Goal: Transaction & Acquisition: Purchase product/service

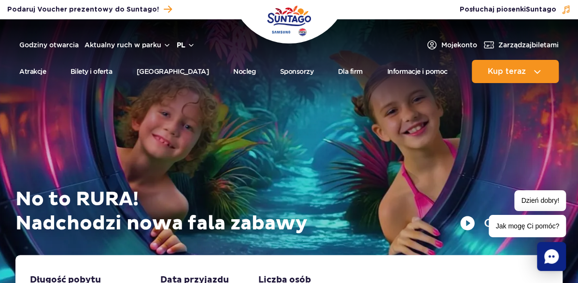
click at [195, 43] on button "pl" at bounding box center [186, 45] width 18 height 10
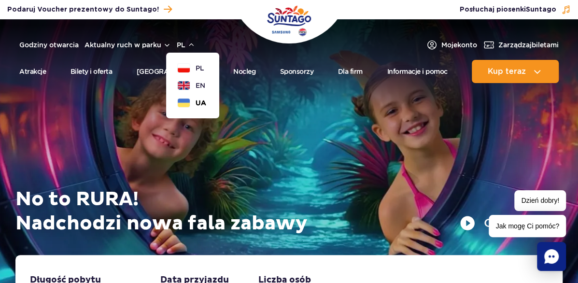
click at [206, 102] on span "UA" at bounding box center [200, 103] width 11 height 10
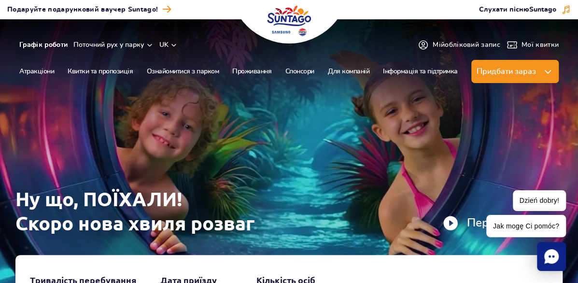
click at [49, 43] on link "Графік роботи" at bounding box center [43, 45] width 48 height 10
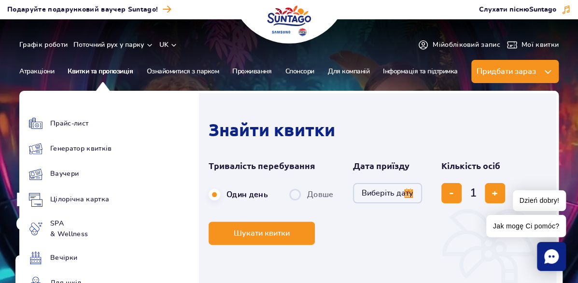
click at [98, 63] on link "Квитки та пропозиція" at bounding box center [100, 71] width 65 height 23
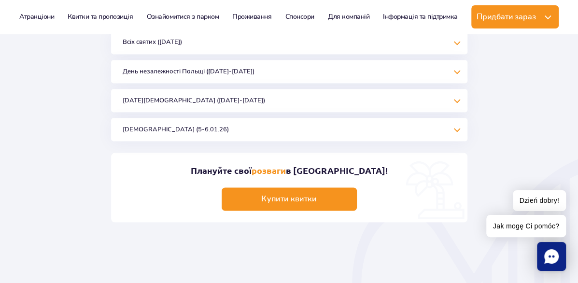
scroll to position [648, 0]
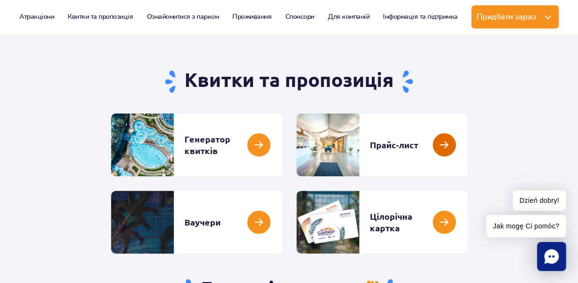
scroll to position [48, 0]
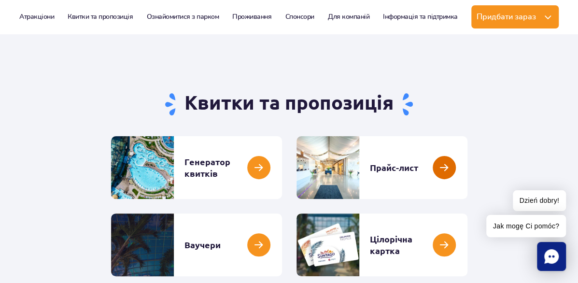
click at [467, 177] on link at bounding box center [467, 167] width 0 height 63
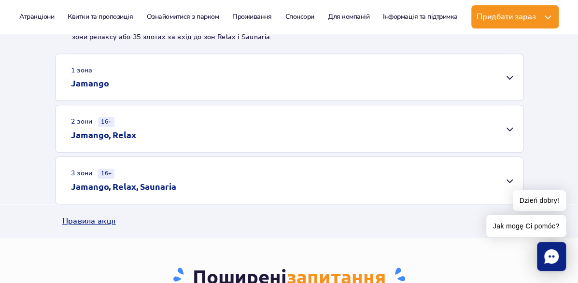
scroll to position [290, 0]
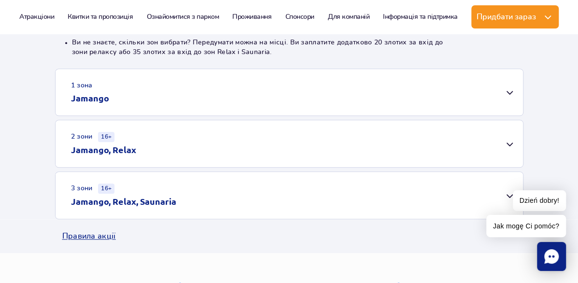
click at [508, 89] on div "1 зона Jamango" at bounding box center [289, 92] width 467 height 46
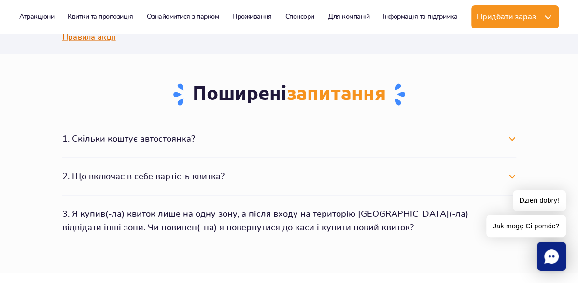
scroll to position [917, 0]
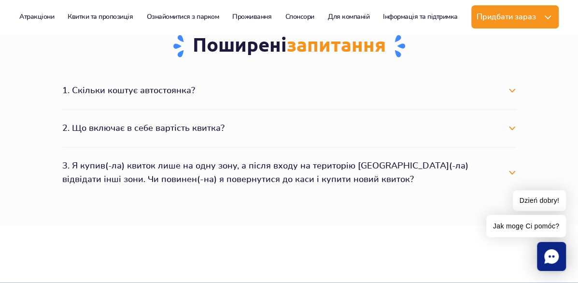
click at [509, 91] on button "1. Скільки коштує автостоянка?" at bounding box center [289, 90] width 454 height 21
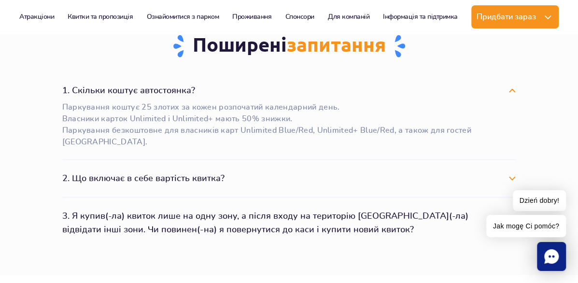
click at [509, 178] on button "2. Що включає в себе вартість квитка?" at bounding box center [289, 178] width 454 height 21
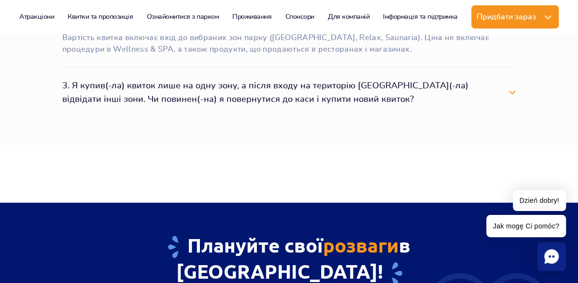
scroll to position [1110, 0]
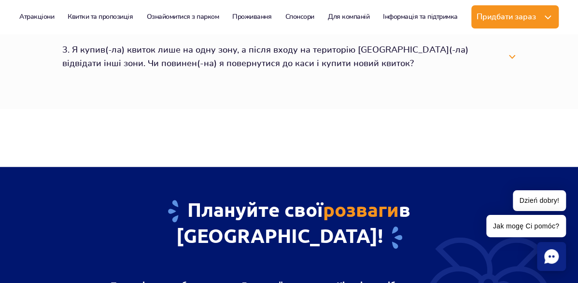
click at [511, 56] on button "3. Я купив(-ла) квиток лише на одну зону, а після входу на територію Парку вирі…" at bounding box center [289, 57] width 454 height 35
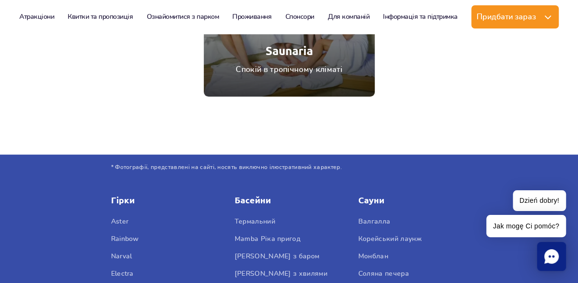
scroll to position [1882, 0]
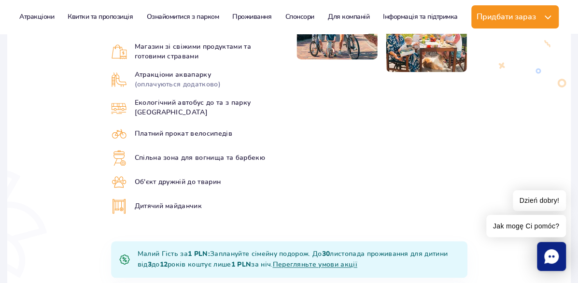
scroll to position [483, 0]
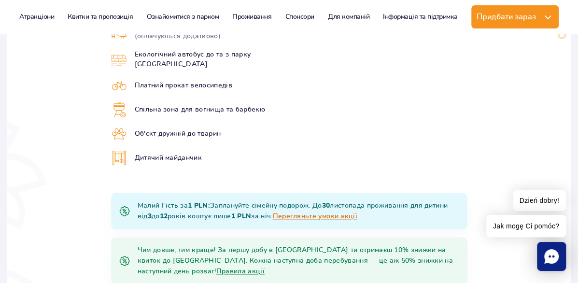
click at [272, 213] on link "Перегляньте умови акції" at bounding box center [314, 216] width 84 height 7
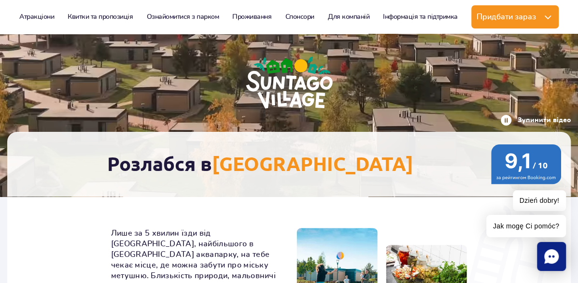
scroll to position [97, 0]
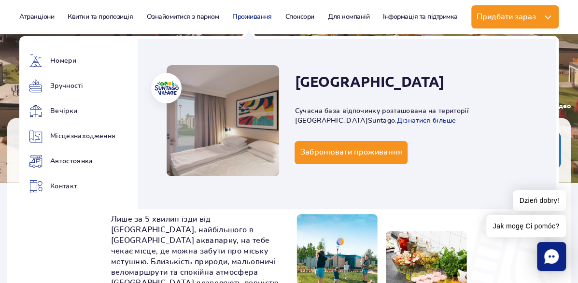
click at [244, 16] on link "Проживання" at bounding box center [251, 16] width 39 height 23
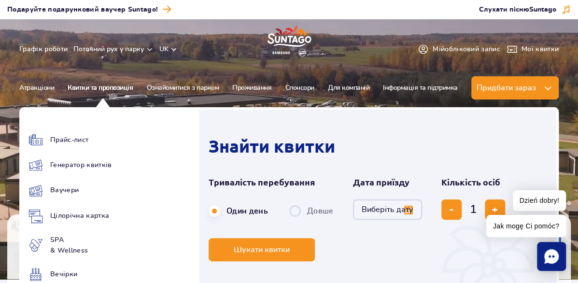
click at [96, 83] on link "Квитки та пропозиція" at bounding box center [100, 87] width 65 height 23
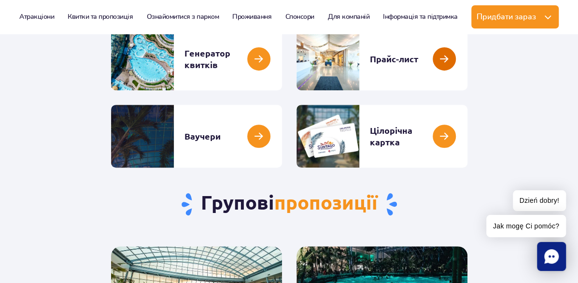
scroll to position [145, 0]
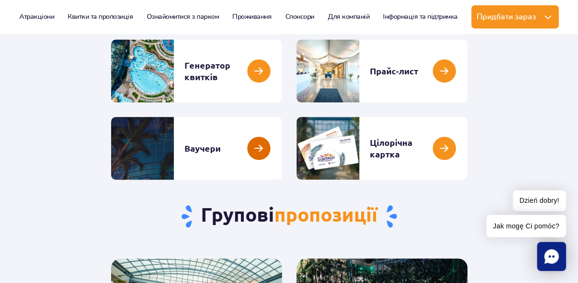
click at [282, 167] on link at bounding box center [282, 148] width 0 height 63
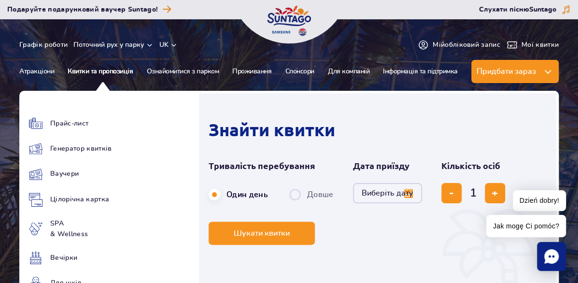
click at [106, 69] on link "Квитки та пропозиція" at bounding box center [100, 71] width 65 height 23
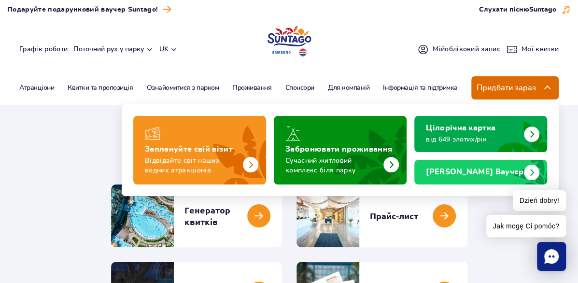
click at [542, 82] on img at bounding box center [548, 88] width 12 height 12
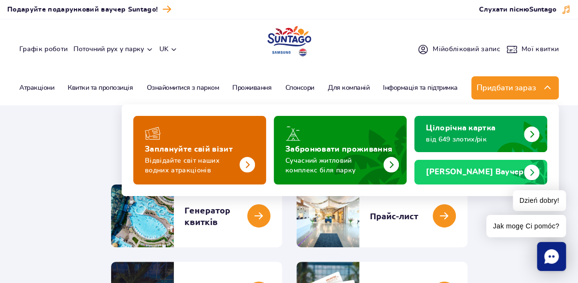
click at [243, 158] on img "Заплануйте свій візит" at bounding box center [246, 164] width 15 height 15
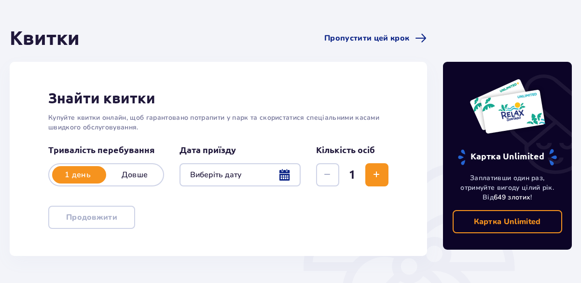
scroll to position [97, 0]
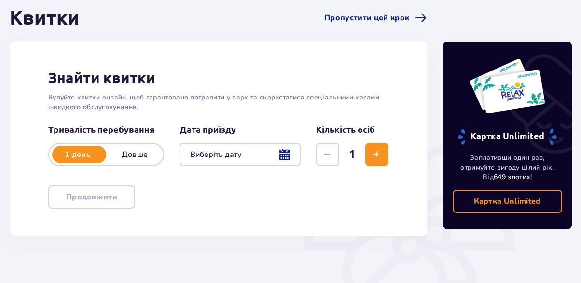
click at [142, 154] on p "Довше" at bounding box center [134, 154] width 57 height 11
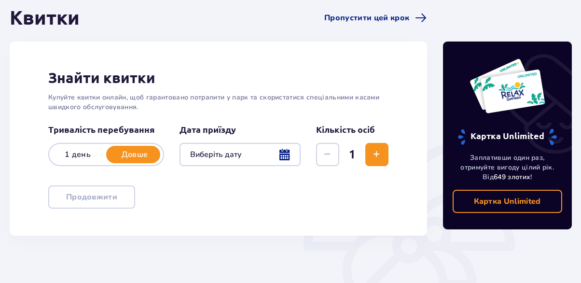
click at [285, 153] on div at bounding box center [240, 154] width 121 height 23
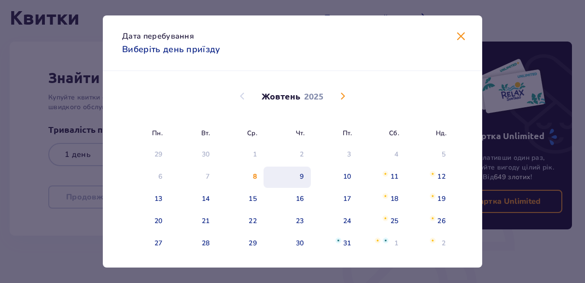
click at [306, 173] on div "9" at bounding box center [287, 177] width 47 height 21
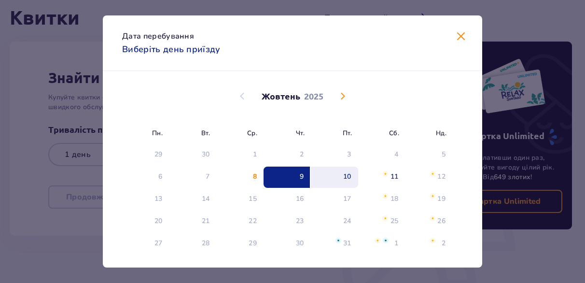
click at [351, 171] on div "10" at bounding box center [334, 177] width 47 height 21
type input "09.10.25 - 10.10.25"
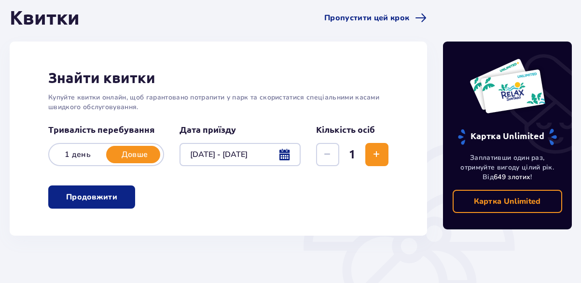
click at [146, 153] on p "Довше" at bounding box center [134, 154] width 57 height 11
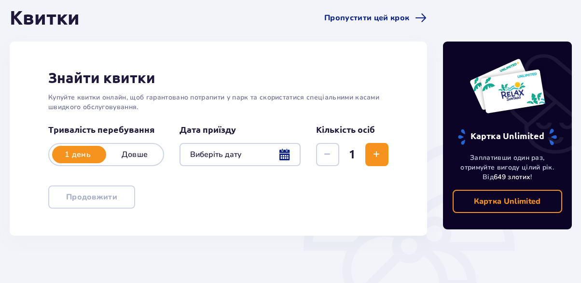
click at [146, 153] on p "Довше" at bounding box center [134, 154] width 57 height 11
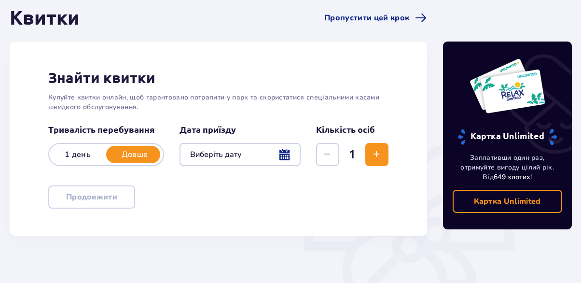
click at [286, 155] on div at bounding box center [240, 154] width 121 height 23
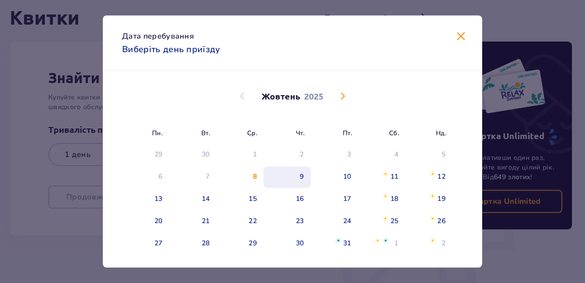
click at [294, 175] on div "9" at bounding box center [287, 177] width 47 height 21
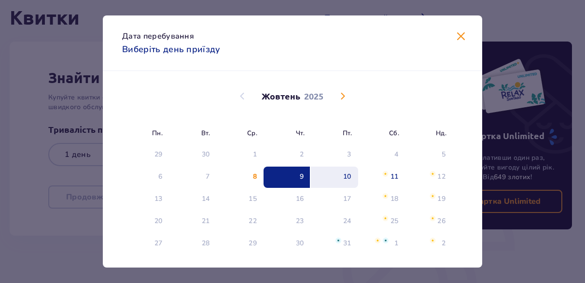
click at [343, 176] on div "10" at bounding box center [347, 177] width 8 height 10
type input "09.10.25 - 10.10.25"
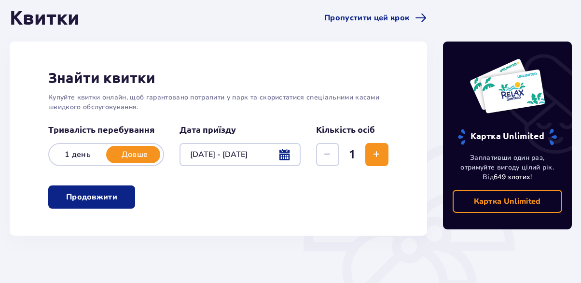
click at [374, 153] on span "Збільшити" at bounding box center [377, 155] width 12 height 12
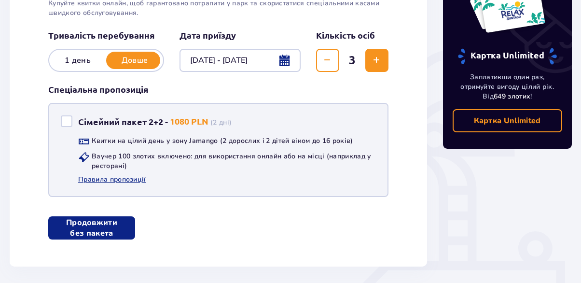
scroll to position [193, 0]
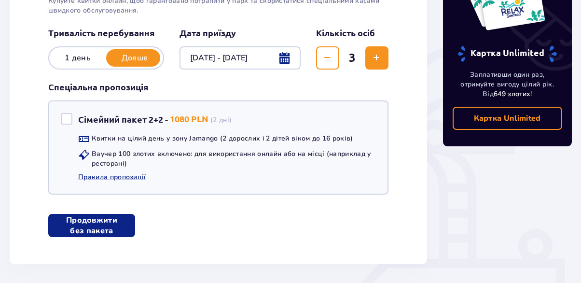
drag, startPoint x: 135, startPoint y: 248, endPoint x: 419, endPoint y: 32, distance: 356.5
click at [422, 35] on div "Знайти квитки Купуйте квитки онлайн, щоб гарантовано потрапити у парк та скорис…" at bounding box center [218, 104] width 417 height 319
click at [94, 227] on p "Продовжити без пакета" at bounding box center [92, 225] width 56 height 21
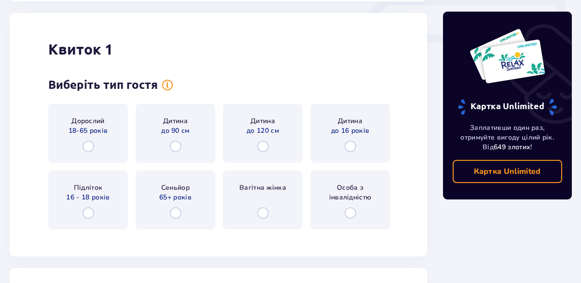
scroll to position [457, 0]
click at [348, 146] on input "radio" at bounding box center [351, 145] width 12 height 12
radio input "true"
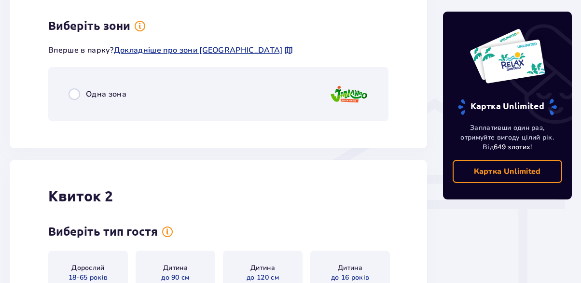
scroll to position [692, 0]
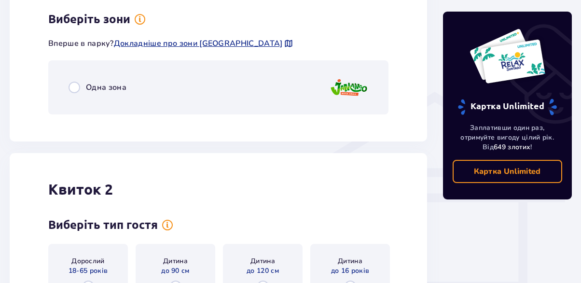
click at [75, 88] on input "radio" at bounding box center [75, 88] width 12 height 12
radio input "true"
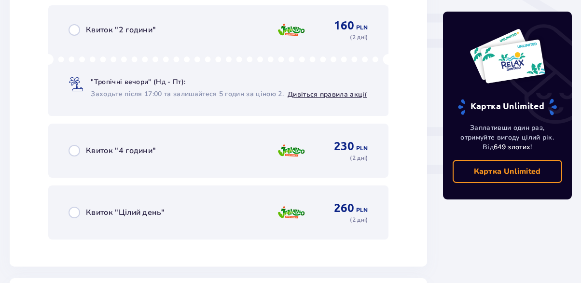
scroll to position [862, 0]
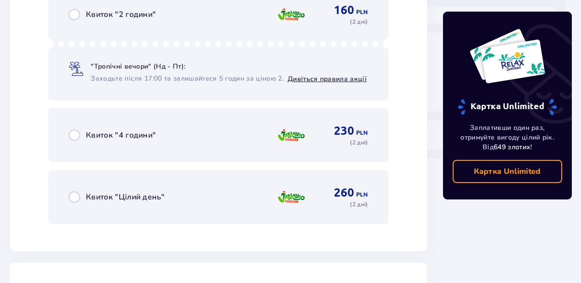
click at [73, 195] on input "radio" at bounding box center [75, 197] width 12 height 12
radio input "true"
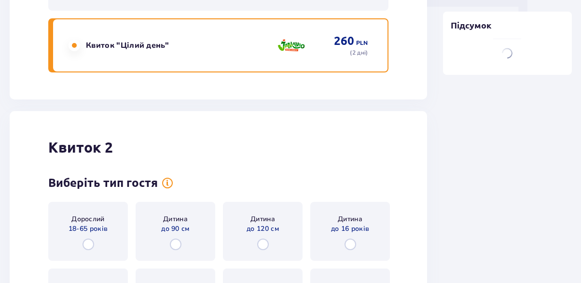
scroll to position [1113, 0]
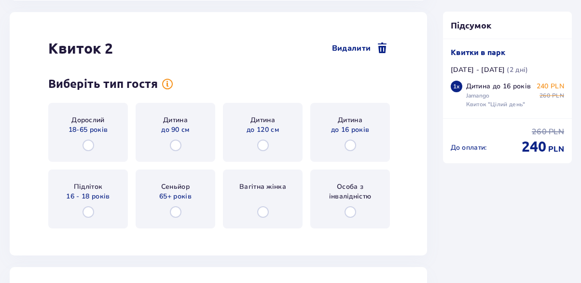
click at [351, 145] on input "radio" at bounding box center [351, 145] width 12 height 12
radio input "true"
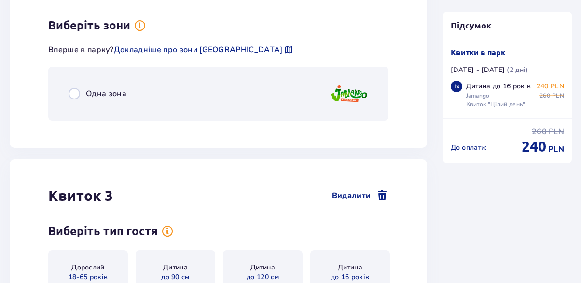
scroll to position [1348, 0]
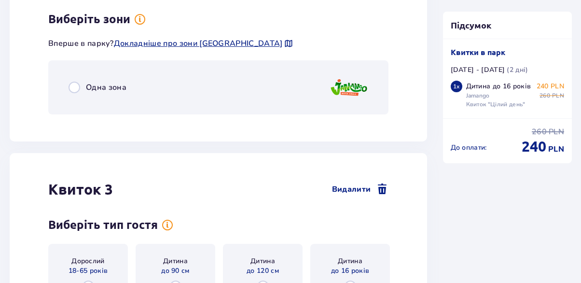
click at [77, 87] on input "radio" at bounding box center [75, 88] width 12 height 12
radio input "true"
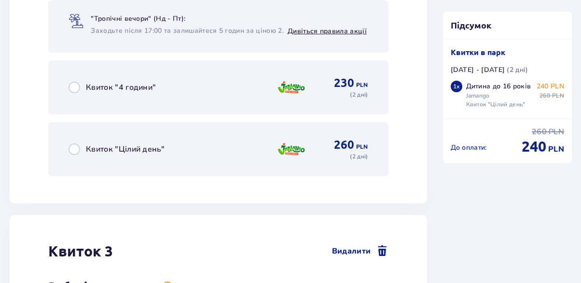
scroll to position [1566, 0]
click at [74, 150] on input "radio" at bounding box center [75, 149] width 12 height 12
radio input "true"
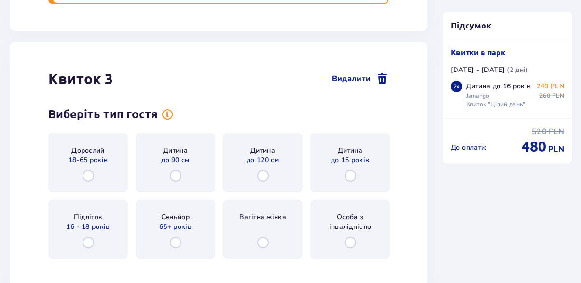
scroll to position [1768, 0]
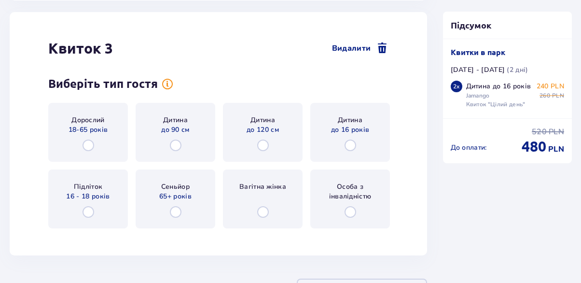
click at [90, 146] on input "radio" at bounding box center [89, 145] width 12 height 12
radio input "true"
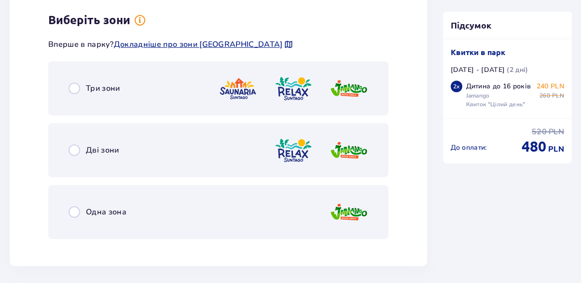
scroll to position [2004, 0]
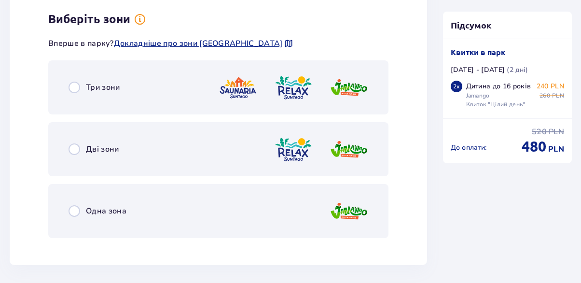
click at [354, 210] on img at bounding box center [349, 211] width 39 height 28
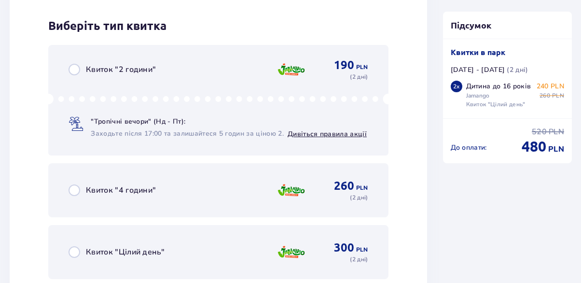
scroll to position [2249, 0]
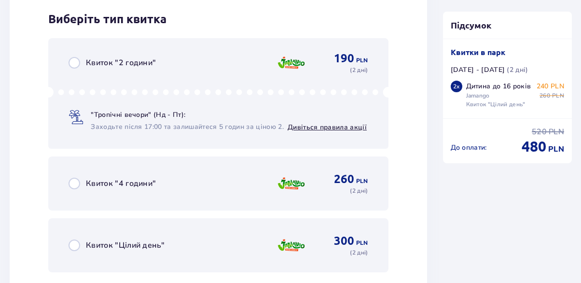
click at [75, 244] on input "radio" at bounding box center [75, 245] width 12 height 12
radio input "true"
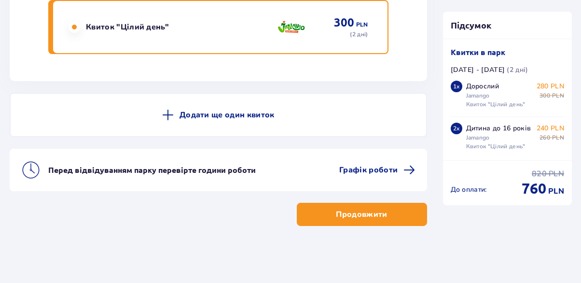
scroll to position [2468, 0]
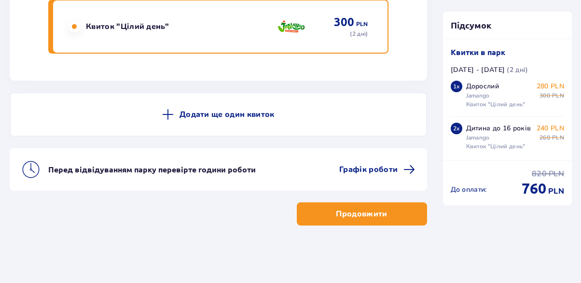
click at [307, 215] on button "Продовжити" at bounding box center [362, 213] width 130 height 23
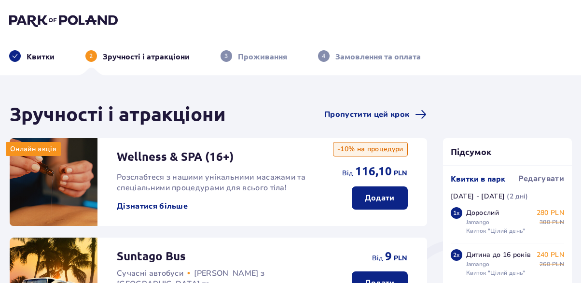
click at [226, 57] on p "3" at bounding box center [225, 56] width 3 height 9
click at [225, 56] on p "3" at bounding box center [225, 56] width 3 height 9
click at [225, 57] on p "3" at bounding box center [225, 56] width 3 height 9
click at [224, 58] on p "3" at bounding box center [225, 56] width 3 height 9
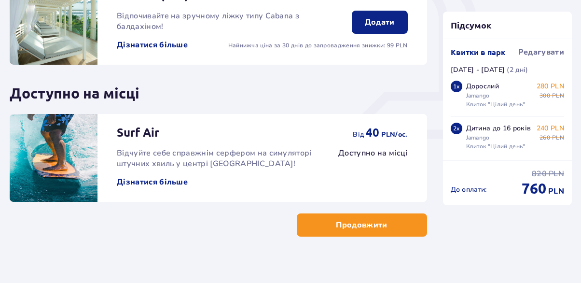
scroll to position [372, 0]
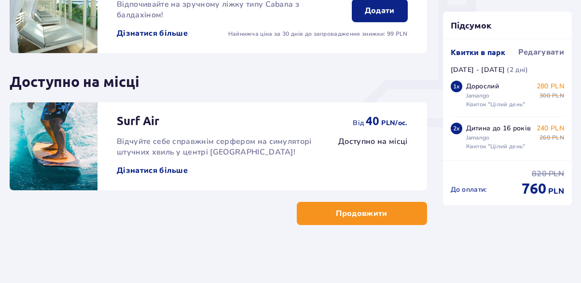
click at [358, 218] on p "Продовжити" at bounding box center [361, 213] width 51 height 11
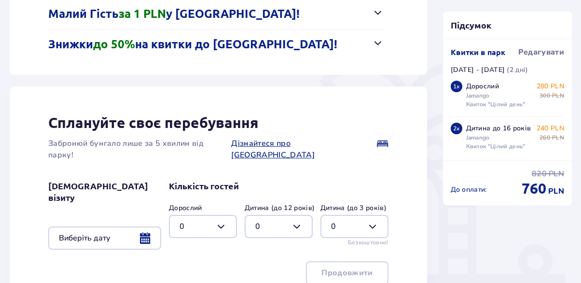
scroll to position [193, 0]
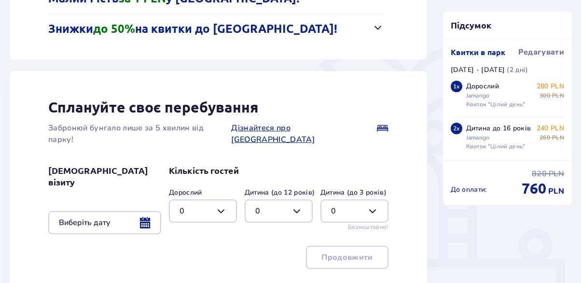
click at [149, 211] on div at bounding box center [104, 222] width 113 height 23
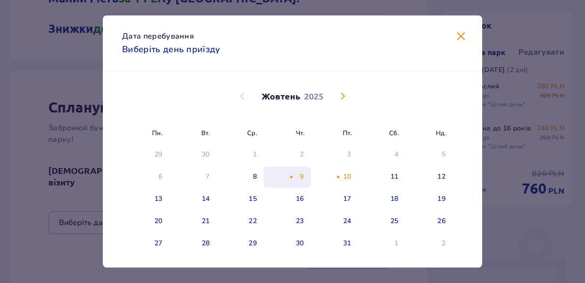
click at [299, 181] on div "9" at bounding box center [287, 177] width 47 height 21
click at [459, 35] on span "Закрити" at bounding box center [461, 37] width 12 height 12
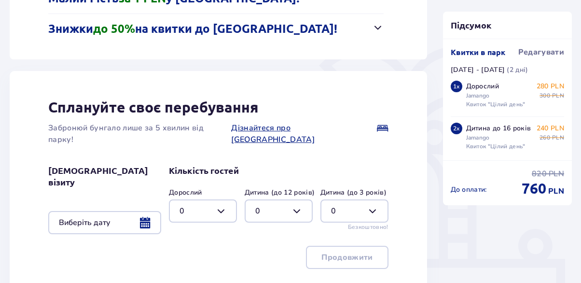
click at [218, 199] on div at bounding box center [203, 210] width 68 height 23
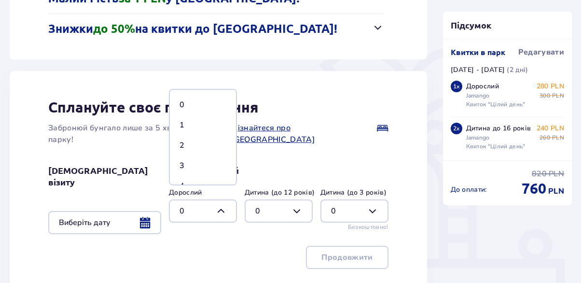
click at [184, 125] on div "1" at bounding box center [203, 125] width 47 height 11
type input "1"
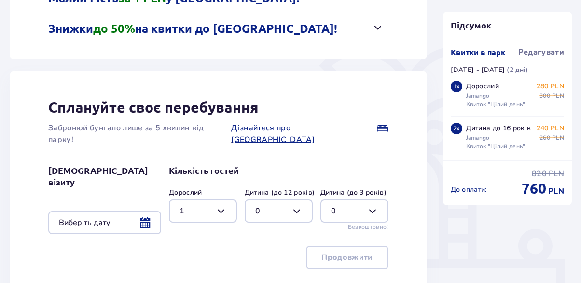
click at [299, 199] on div at bounding box center [279, 210] width 68 height 23
click at [257, 144] on p "2" at bounding box center [257, 145] width 5 height 11
type input "2"
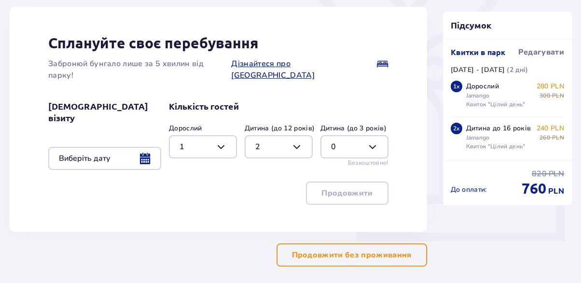
scroll to position [236, 0]
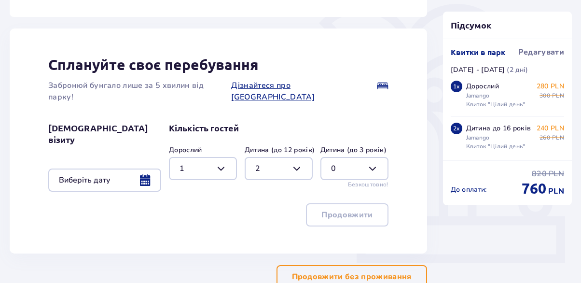
click at [149, 168] on div at bounding box center [104, 179] width 113 height 23
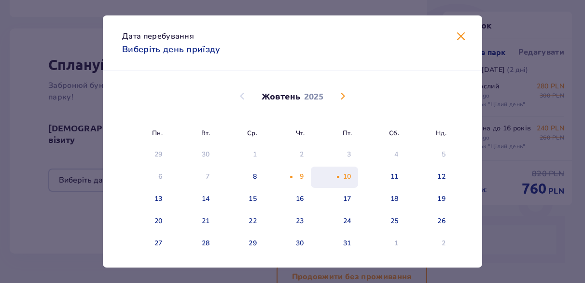
click at [339, 180] on div "Помаранчева крапка" at bounding box center [338, 177] width 6 height 6
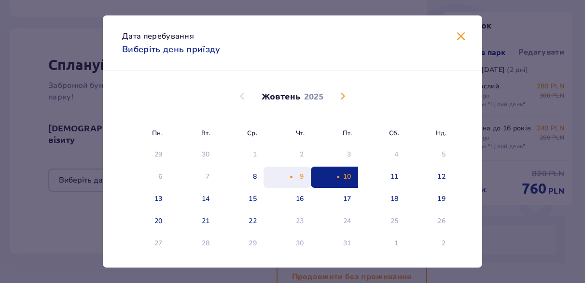
click at [300, 173] on div "9" at bounding box center [302, 177] width 4 height 10
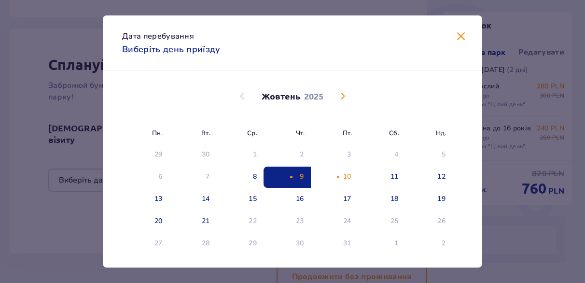
click at [455, 41] on span "Закрити" at bounding box center [461, 37] width 12 height 12
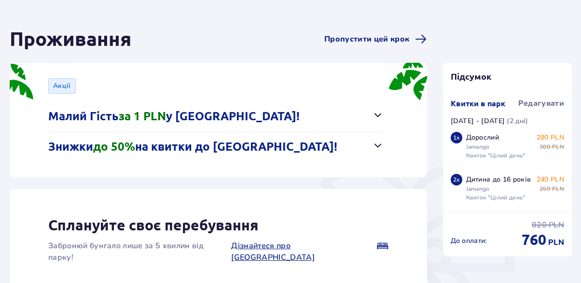
scroll to position [91, 0]
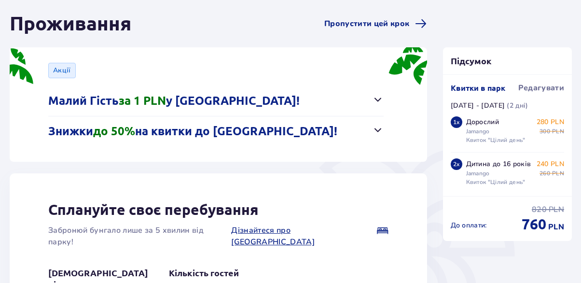
click at [374, 99] on span "button" at bounding box center [378, 100] width 12 height 12
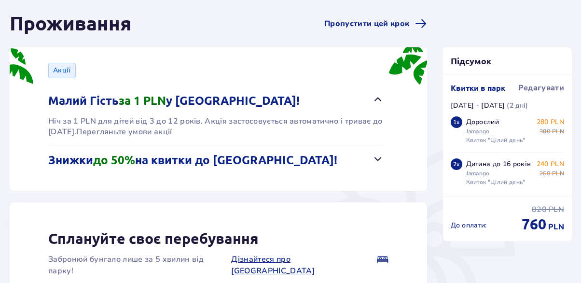
click at [376, 157] on span "button" at bounding box center [378, 159] width 12 height 12
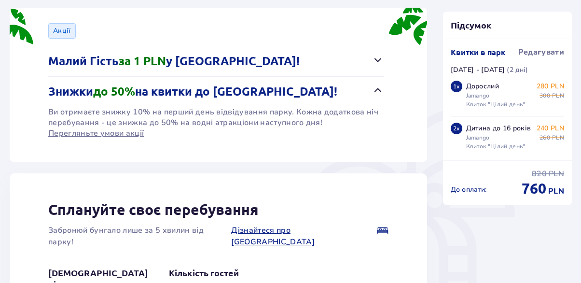
scroll to position [0, 0]
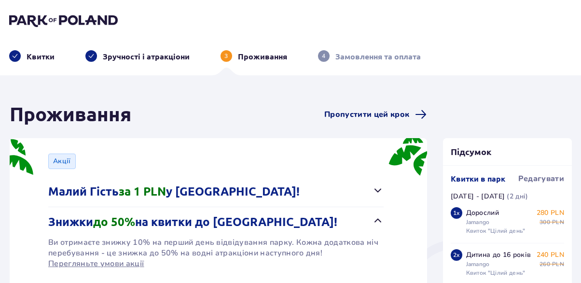
click at [351, 113] on span "Пропустити цей крок" at bounding box center [366, 114] width 85 height 11
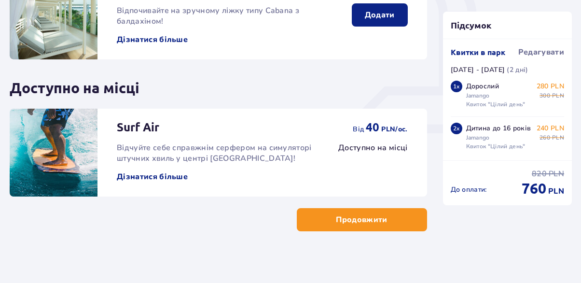
scroll to position [372, 0]
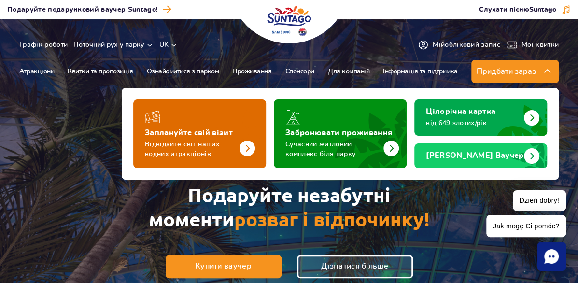
click at [189, 139] on p "Відвідайте світ наших водних атракціонів" at bounding box center [192, 148] width 94 height 19
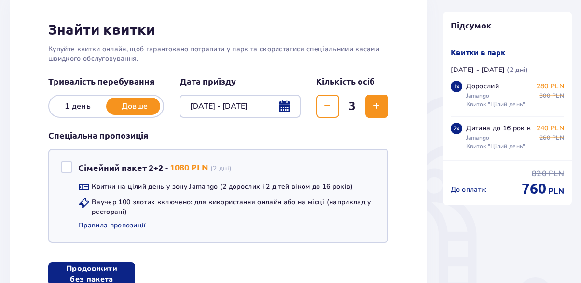
click at [283, 102] on div at bounding box center [240, 106] width 121 height 23
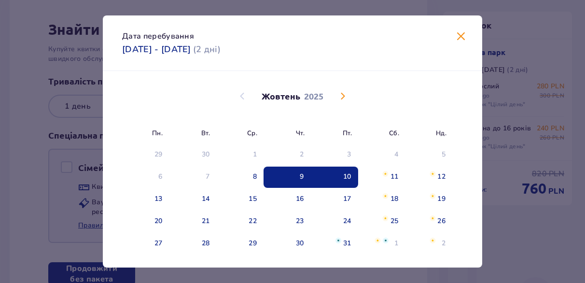
click at [348, 179] on div "10" at bounding box center [347, 177] width 8 height 10
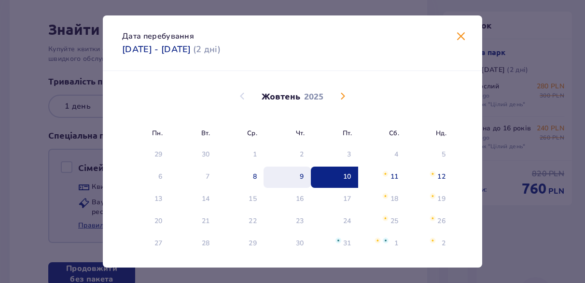
click at [297, 183] on div "9" at bounding box center [287, 177] width 47 height 21
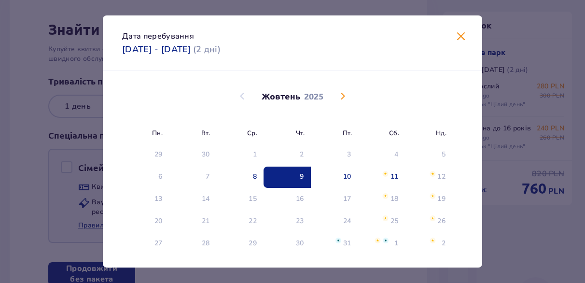
click at [459, 40] on span "Закрити" at bounding box center [461, 37] width 12 height 12
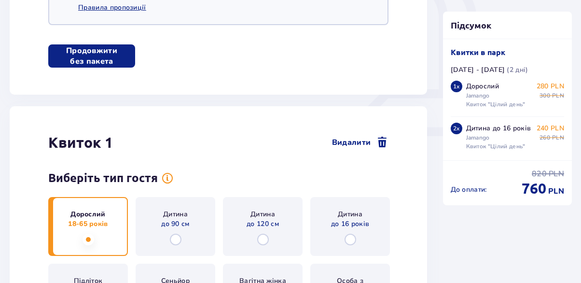
scroll to position [386, 0]
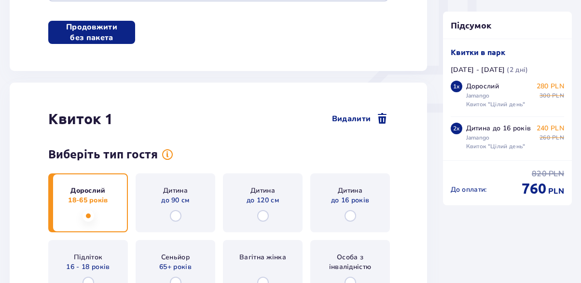
click at [353, 213] on input "radio" at bounding box center [351, 216] width 12 height 12
radio input "true"
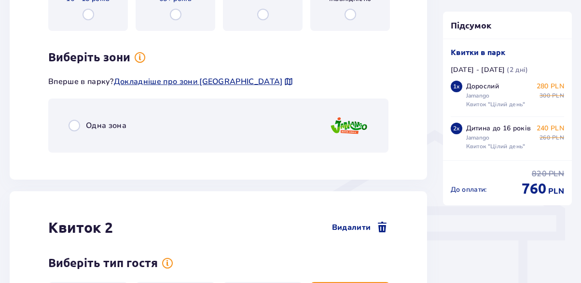
scroll to position [692, 0]
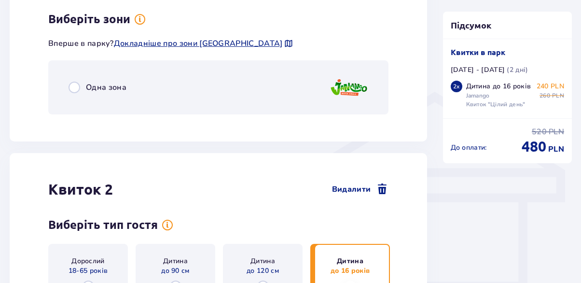
click at [76, 88] on input "radio" at bounding box center [75, 88] width 12 height 12
radio input "true"
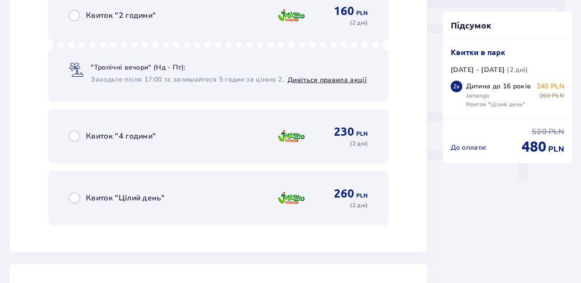
scroll to position [862, 0]
click at [69, 197] on input "radio" at bounding box center [75, 197] width 12 height 12
radio input "true"
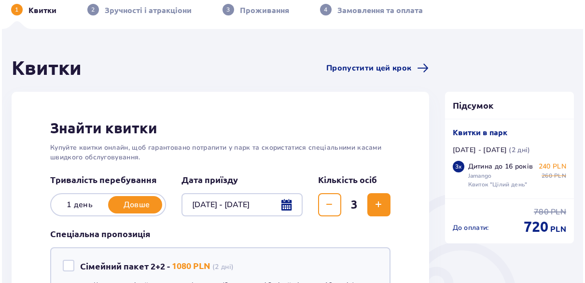
scroll to position [28, 0]
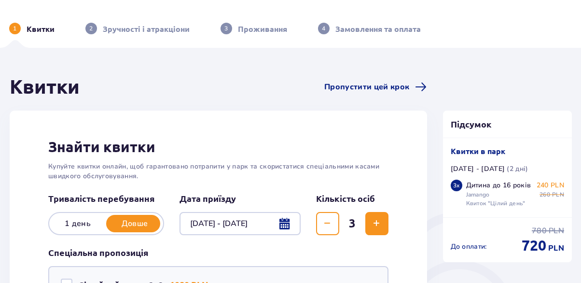
click at [277, 224] on div at bounding box center [240, 223] width 121 height 23
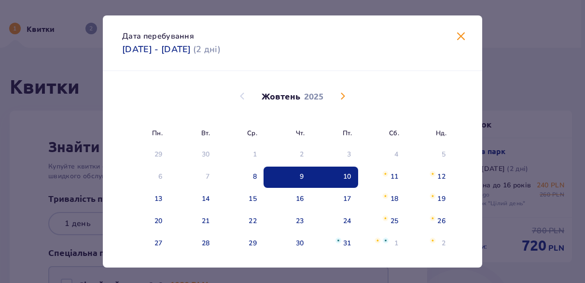
click at [332, 181] on div "10" at bounding box center [334, 177] width 47 height 21
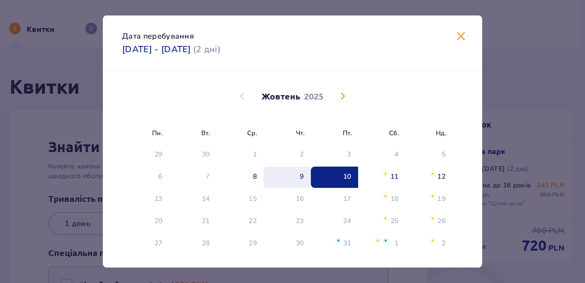
click at [292, 183] on div "9" at bounding box center [287, 177] width 47 height 21
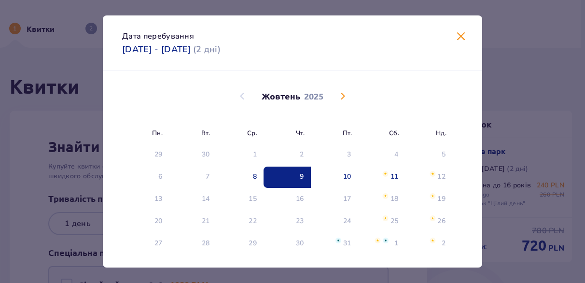
click at [523, 132] on div "Дата перебування 09.10.2025 - 10.10.2025 ( 2 дні ) Пн. Вт. Ср. Чт. Пт. Сб. Нд. …" at bounding box center [292, 141] width 585 height 283
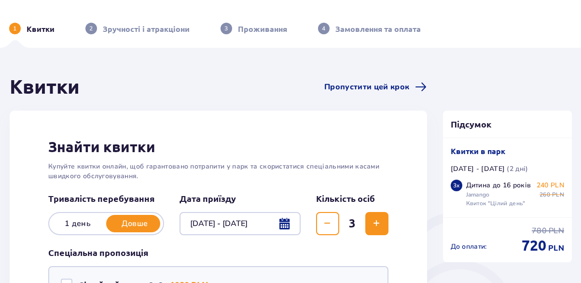
click at [283, 224] on div at bounding box center [240, 223] width 121 height 23
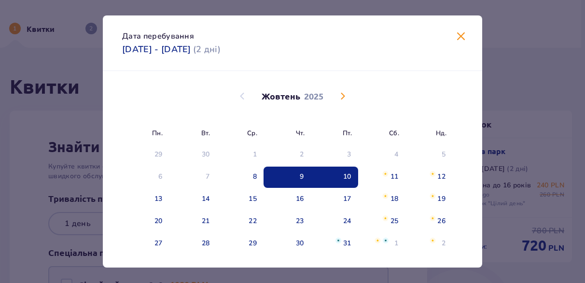
click at [306, 182] on div "9" at bounding box center [287, 177] width 47 height 21
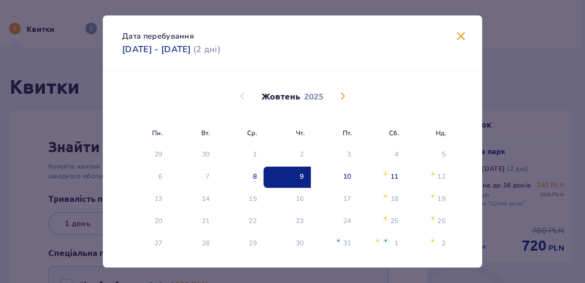
click at [456, 40] on span "Закрити" at bounding box center [461, 37] width 12 height 12
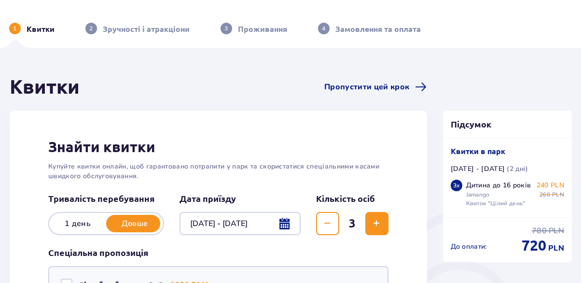
click at [250, 222] on div at bounding box center [240, 223] width 121 height 23
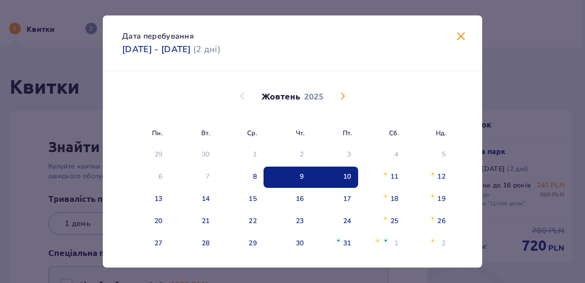
drag, startPoint x: 294, startPoint y: 177, endPoint x: 432, endPoint y: 110, distance: 153.3
click at [295, 176] on div "9" at bounding box center [287, 177] width 47 height 21
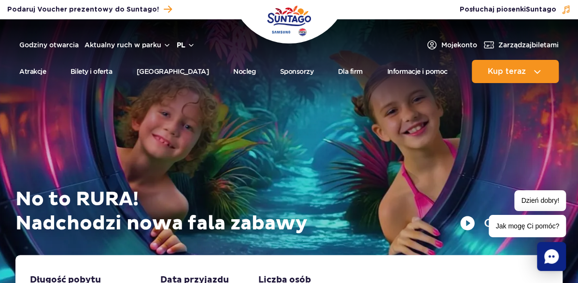
click at [195, 42] on button "pl" at bounding box center [186, 45] width 18 height 10
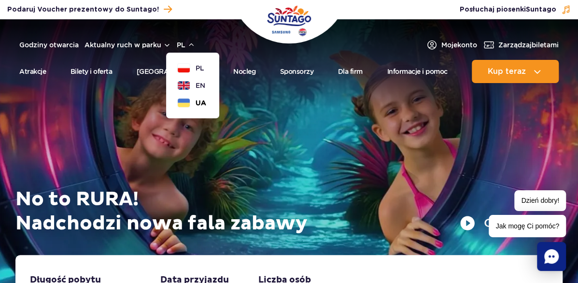
click at [206, 100] on span "UA" at bounding box center [200, 103] width 11 height 10
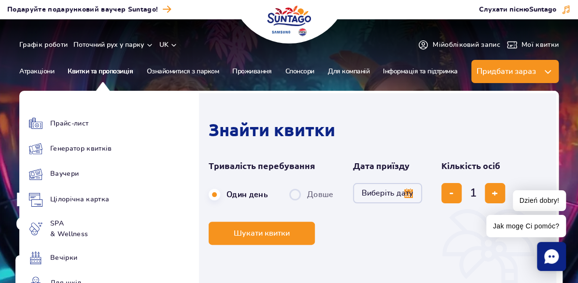
click at [97, 65] on link "Квитки та пропозиція" at bounding box center [100, 71] width 65 height 23
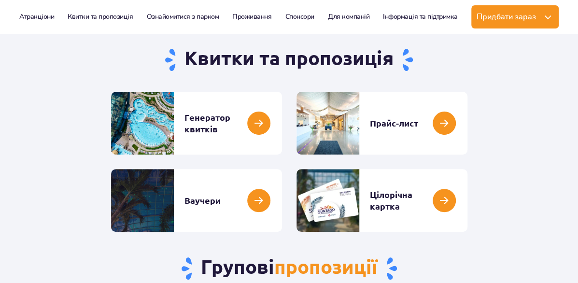
scroll to position [97, 0]
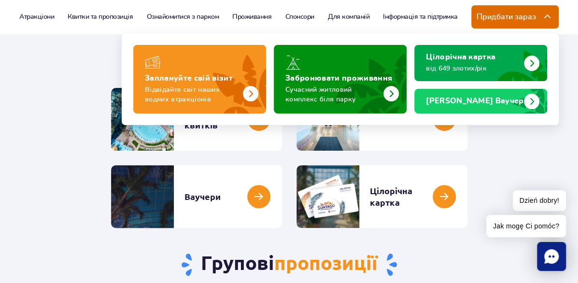
click at [526, 19] on span "Придбати зараз" at bounding box center [505, 17] width 59 height 9
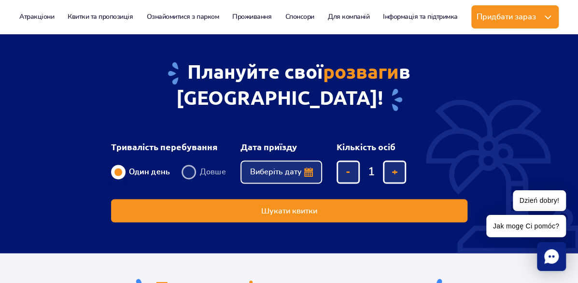
scroll to position [676, 0]
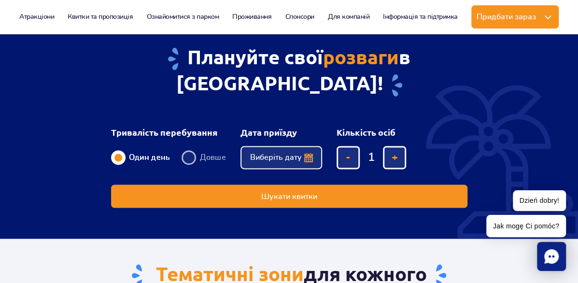
click at [311, 146] on button "Виберіть дату" at bounding box center [281, 157] width 82 height 23
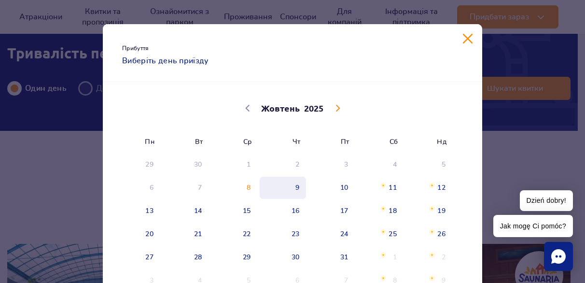
click at [287, 189] on span "9" at bounding box center [283, 188] width 49 height 22
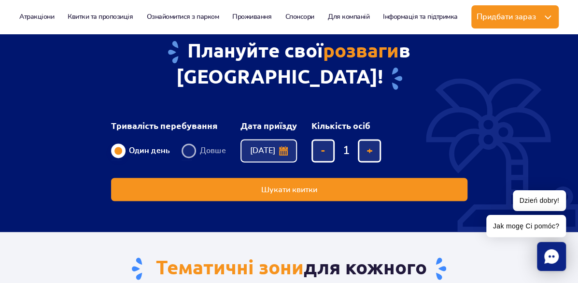
scroll to position [627, 0]
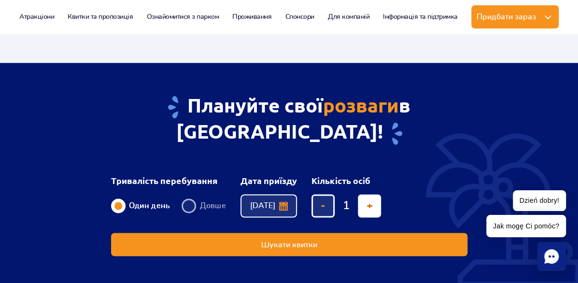
click at [381, 194] on button "додати квиток" at bounding box center [369, 205] width 23 height 23
type input "3"
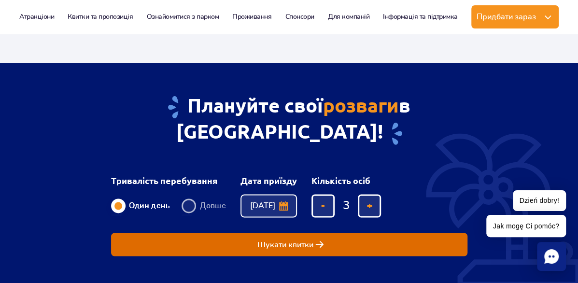
click at [467, 233] on button "Шукати квитки" at bounding box center [289, 244] width 356 height 23
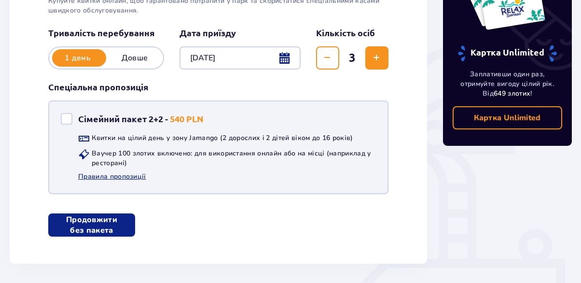
scroll to position [232, 0]
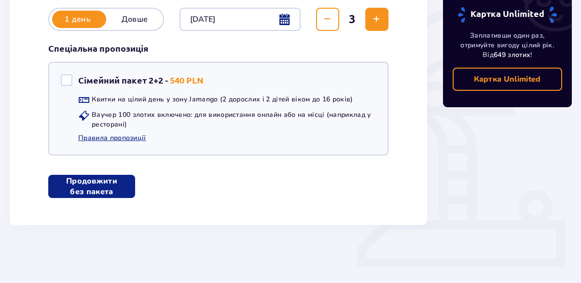
click at [83, 182] on p "Продовжити без пакета" at bounding box center [92, 186] width 56 height 21
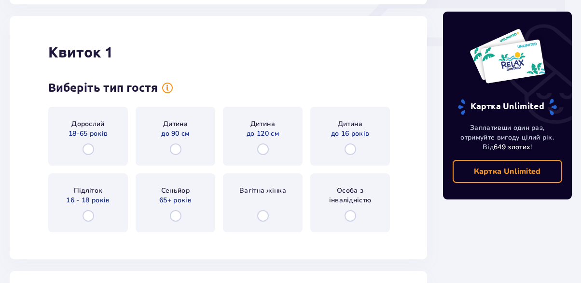
scroll to position [457, 0]
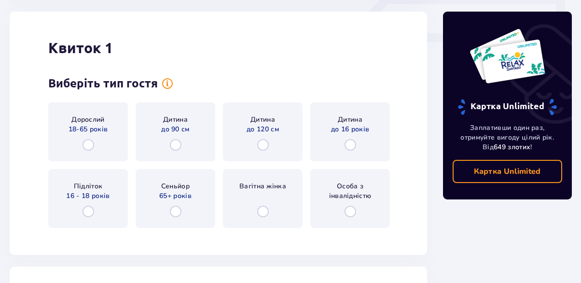
click at [348, 145] on input "radio" at bounding box center [351, 145] width 12 height 12
radio input "true"
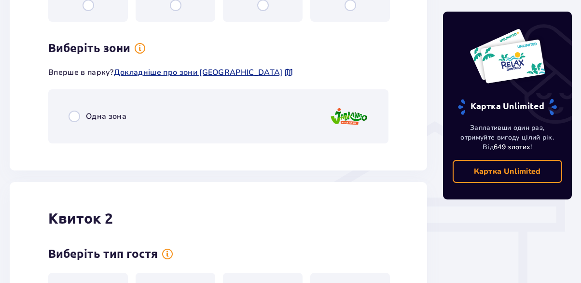
scroll to position [692, 0]
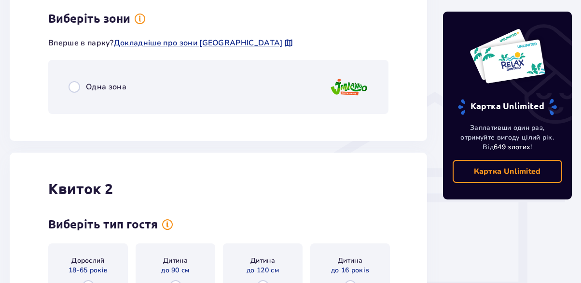
click at [72, 85] on input "radio" at bounding box center [75, 87] width 12 height 12
radio input "true"
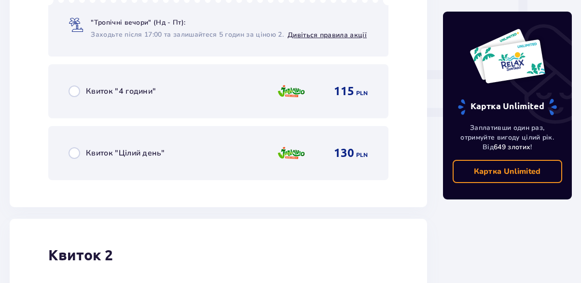
scroll to position [910, 0]
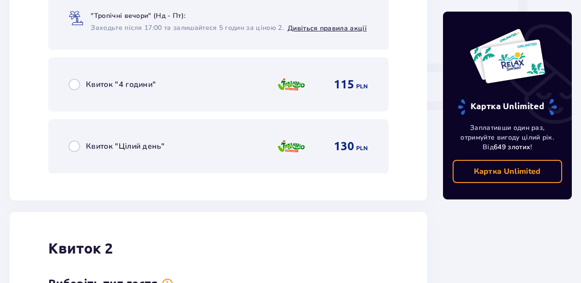
click at [75, 143] on input "radio" at bounding box center [75, 146] width 12 height 12
radio input "true"
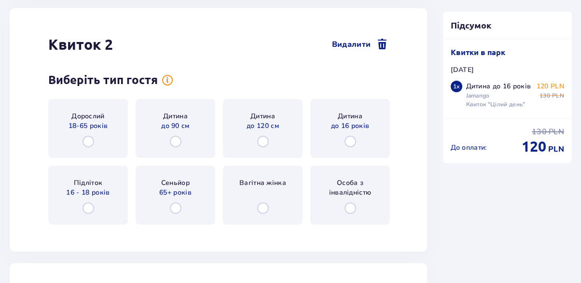
scroll to position [1111, 0]
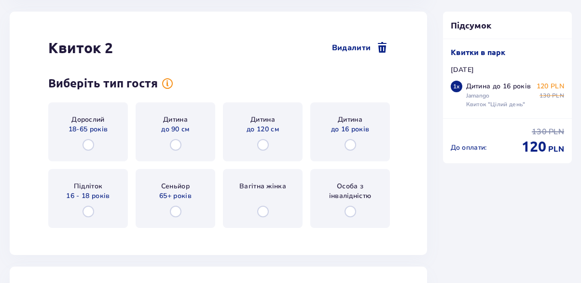
click at [352, 148] on input "radio" at bounding box center [351, 145] width 12 height 12
radio input "true"
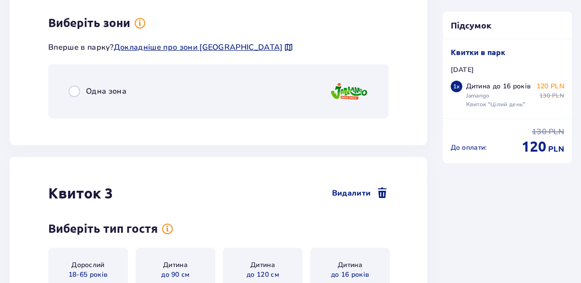
scroll to position [1346, 0]
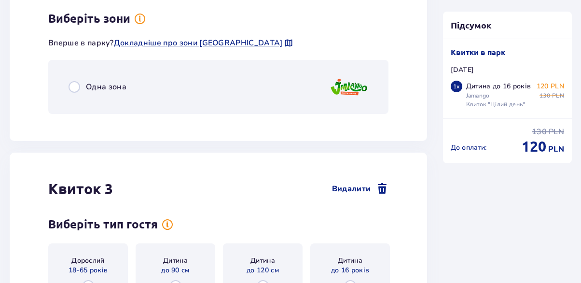
click at [77, 84] on input "radio" at bounding box center [75, 87] width 12 height 12
radio input "true"
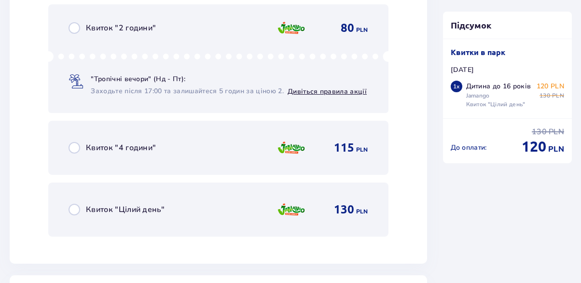
scroll to position [1516, 0]
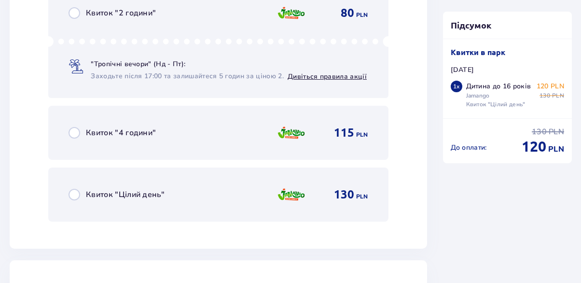
click at [72, 194] on input "radio" at bounding box center [75, 195] width 12 height 12
radio input "true"
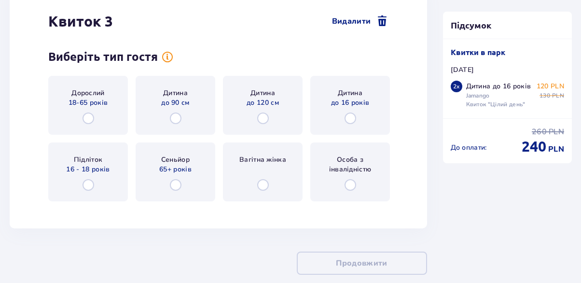
scroll to position [1813, 0]
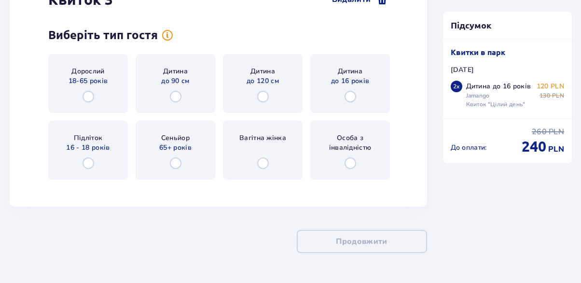
click at [91, 97] on input "radio" at bounding box center [89, 97] width 12 height 12
radio input "true"
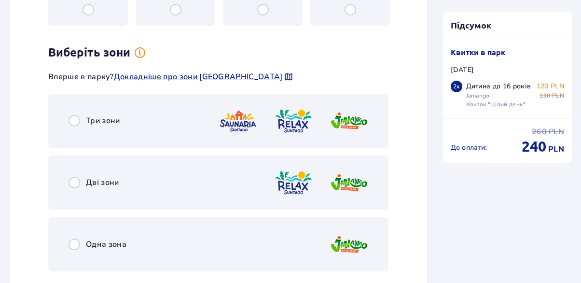
scroll to position [2000, 0]
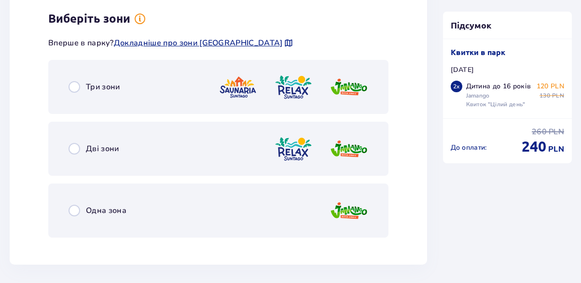
click at [74, 209] on input "radio" at bounding box center [75, 211] width 12 height 12
radio input "true"
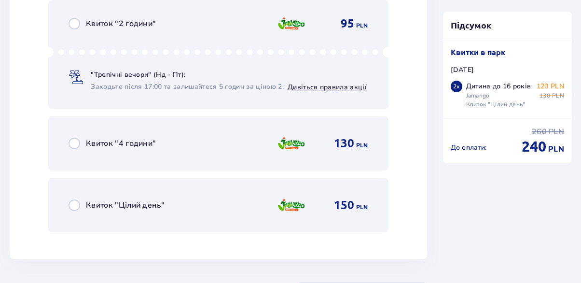
scroll to position [2342, 0]
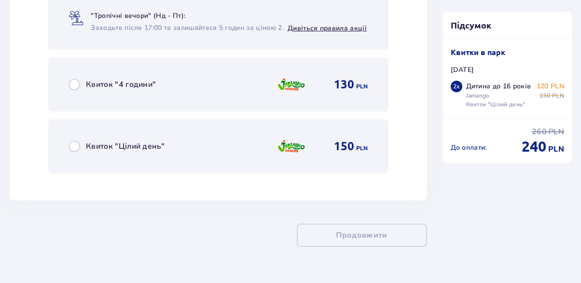
click at [73, 148] on input "radio" at bounding box center [75, 146] width 12 height 12
radio input "true"
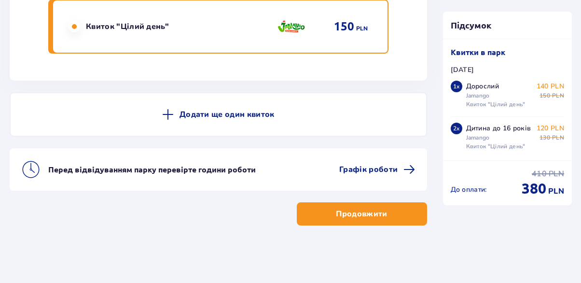
scroll to position [2462, 0]
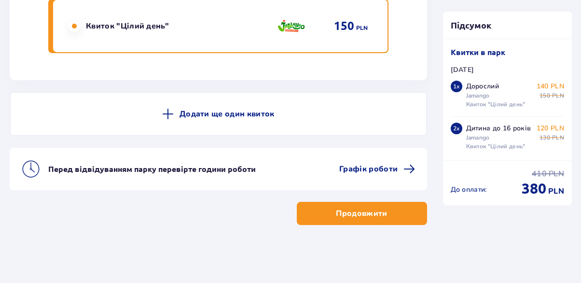
click at [317, 211] on button "Продовжити" at bounding box center [362, 213] width 130 height 23
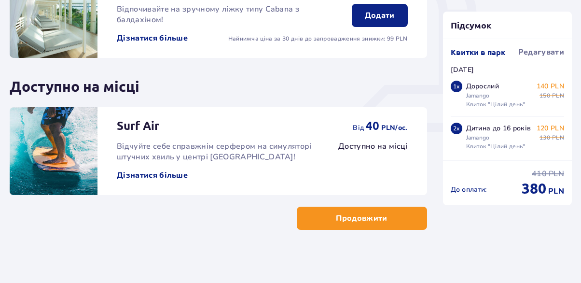
scroll to position [372, 0]
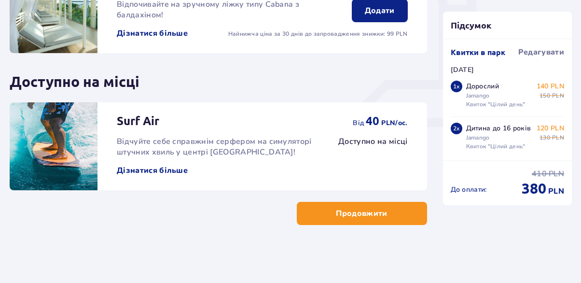
click at [343, 218] on p "Продовжити" at bounding box center [361, 213] width 51 height 11
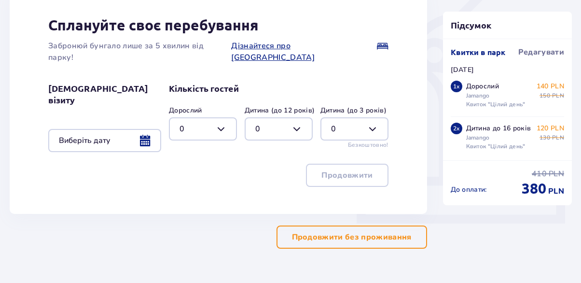
scroll to position [284, 0]
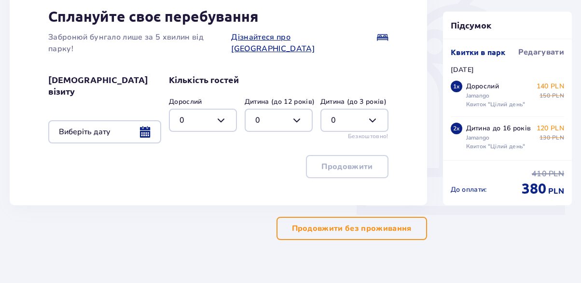
click at [339, 223] on p "Продовжити без проживання" at bounding box center [352, 228] width 120 height 11
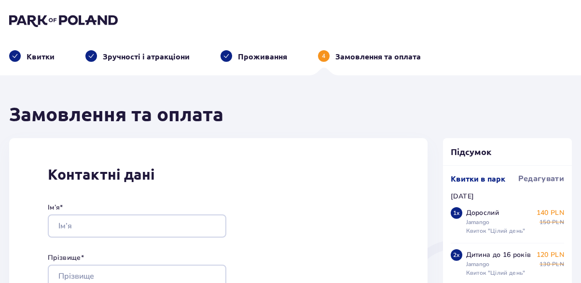
click at [257, 55] on p "Проживання" at bounding box center [262, 56] width 49 height 11
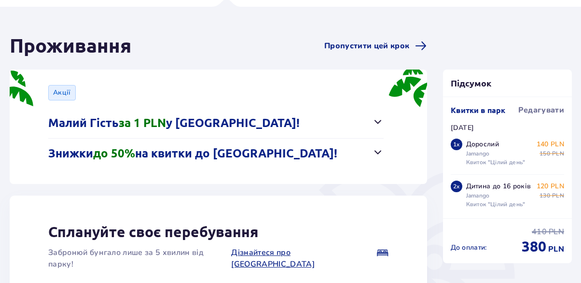
scroll to position [91, 0]
